Goal: Navigation & Orientation: Find specific page/section

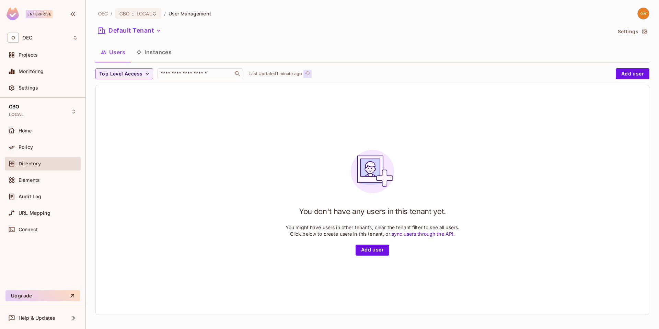
click at [312, 73] on button "Click to refresh data" at bounding box center [308, 74] width 8 height 8
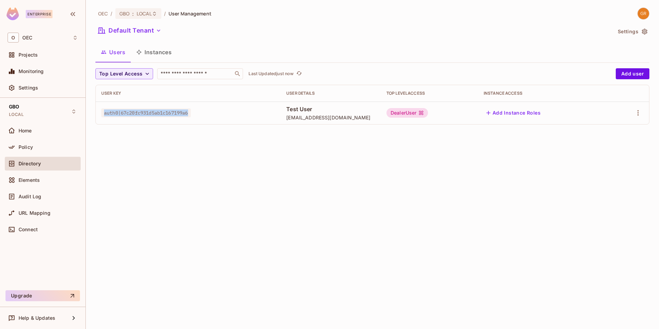
drag, startPoint x: 194, startPoint y: 114, endPoint x: 104, endPoint y: 117, distance: 90.7
click at [104, 117] on span "auth0|67c20fc931d5ab1c167199a6" at bounding box center [146, 113] width 90 height 9
copy span "auth0|67c20fc931d5ab1c167199a6"
click at [310, 74] on icon "refresh" at bounding box center [308, 73] width 6 height 6
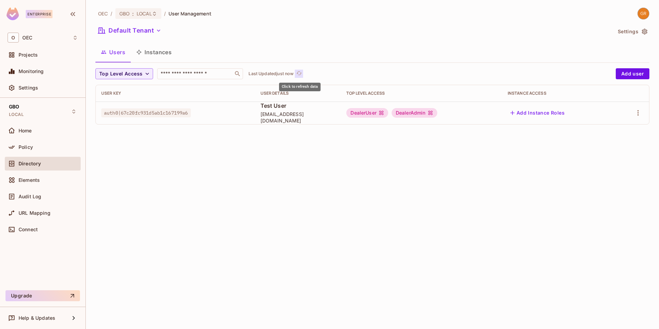
click at [300, 74] on icon "refresh" at bounding box center [299, 73] width 6 height 6
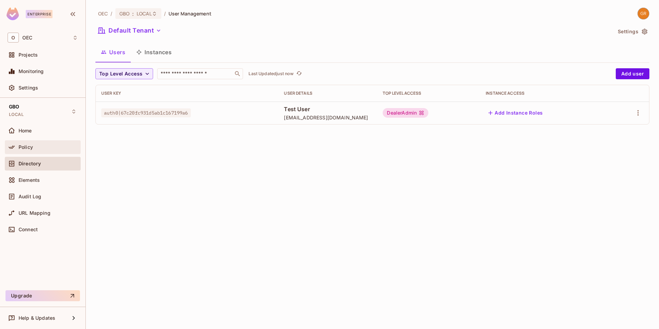
click at [28, 147] on span "Policy" at bounding box center [26, 147] width 14 height 5
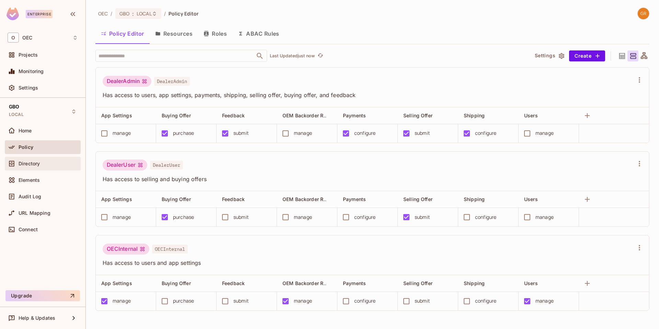
click at [24, 164] on span "Directory" at bounding box center [29, 163] width 21 height 5
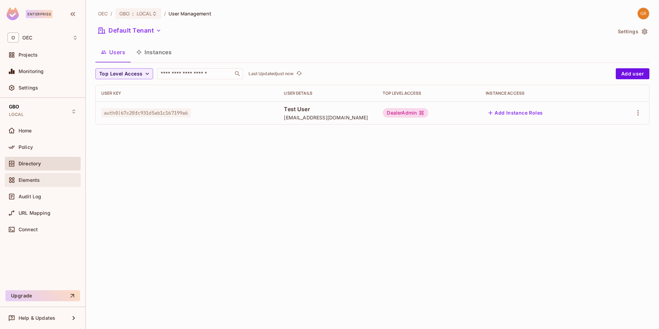
click at [33, 179] on span "Elements" at bounding box center [29, 180] width 21 height 5
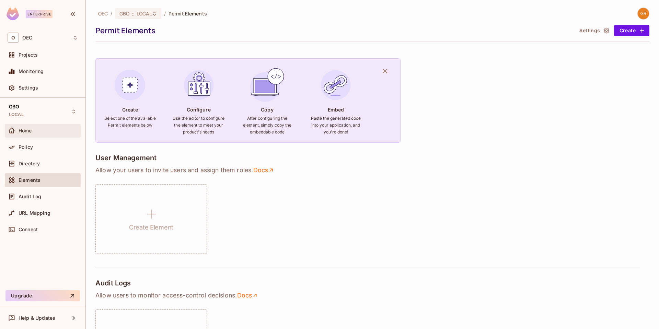
click at [29, 133] on span "Home" at bounding box center [25, 130] width 13 height 5
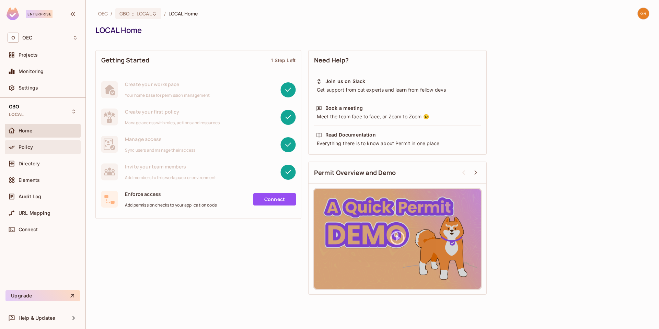
click at [21, 150] on span "Policy" at bounding box center [26, 147] width 14 height 5
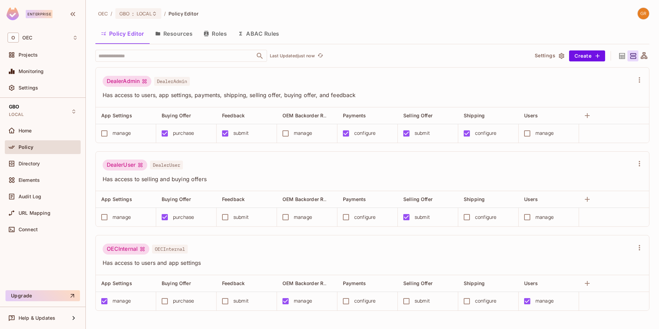
click at [209, 36] on button "Roles" at bounding box center [215, 33] width 34 height 17
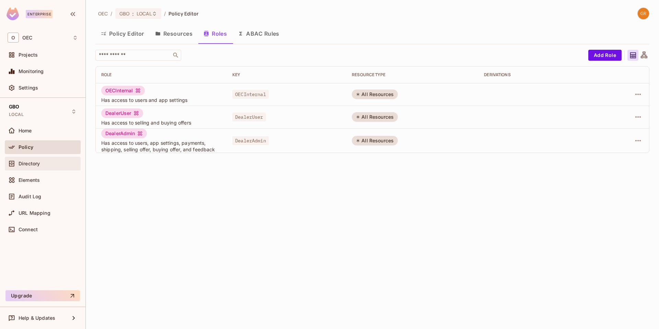
click at [30, 166] on span "Directory" at bounding box center [29, 163] width 21 height 5
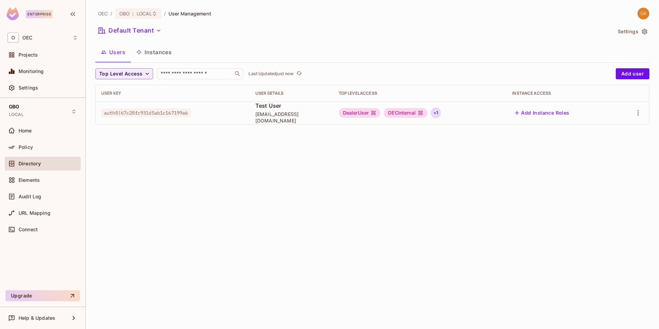
click at [441, 113] on div "+ 1" at bounding box center [436, 112] width 10 height 11
click at [383, 184] on div at bounding box center [329, 164] width 659 height 329
